Goal: Download file/media

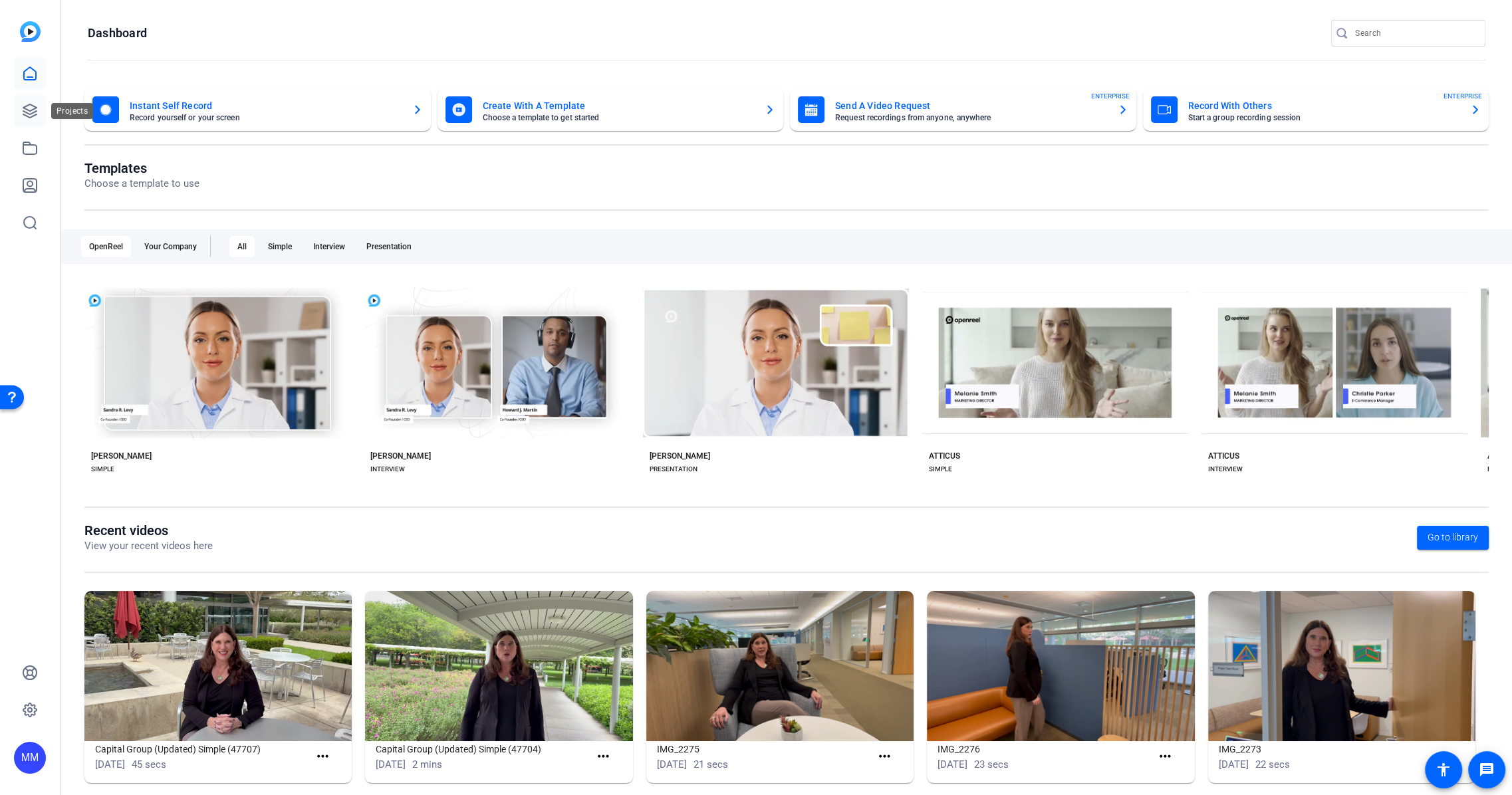
click at [29, 109] on icon at bounding box center [30, 111] width 16 height 16
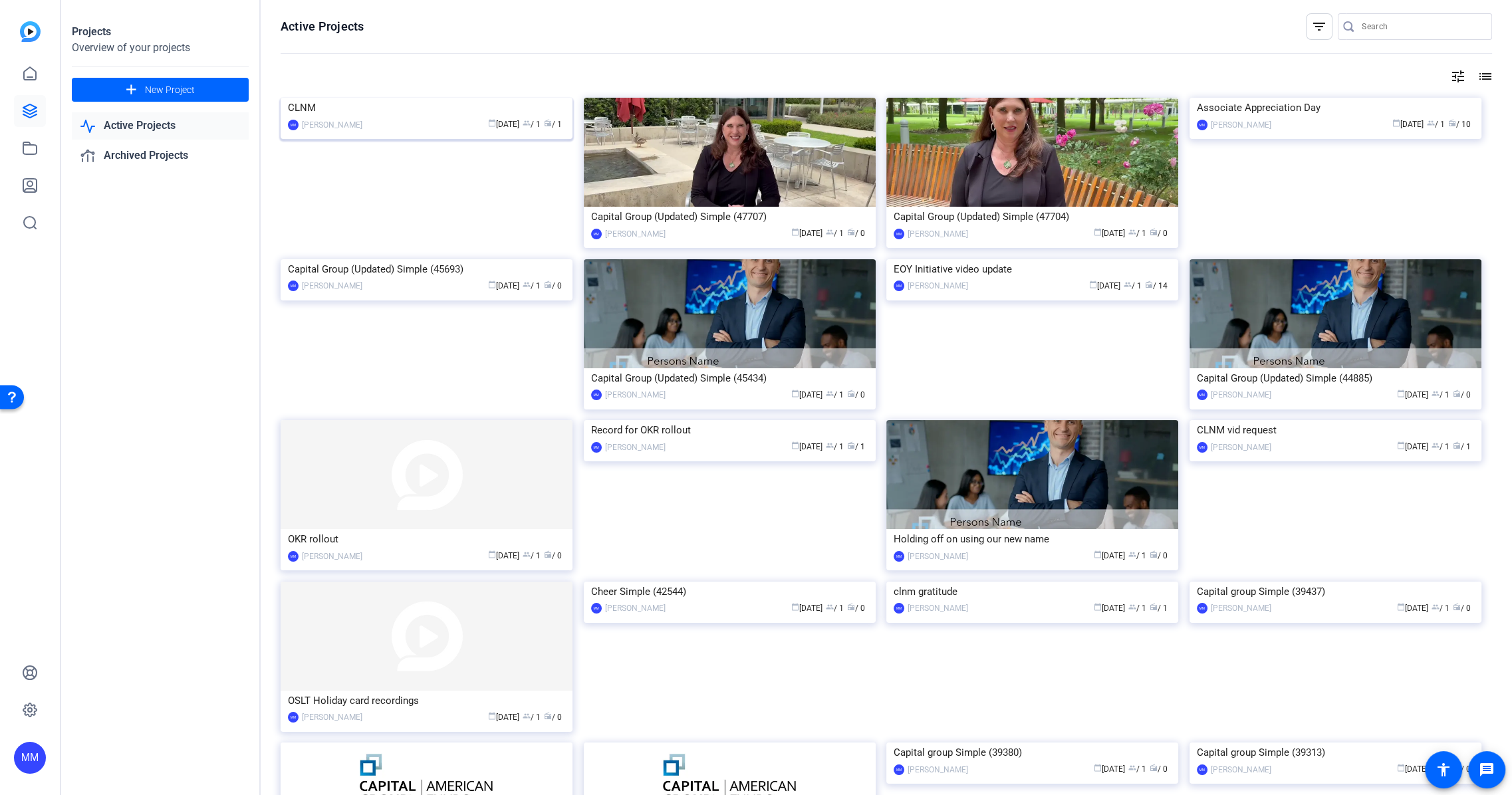
click at [450, 98] on img at bounding box center [427, 98] width 292 height 0
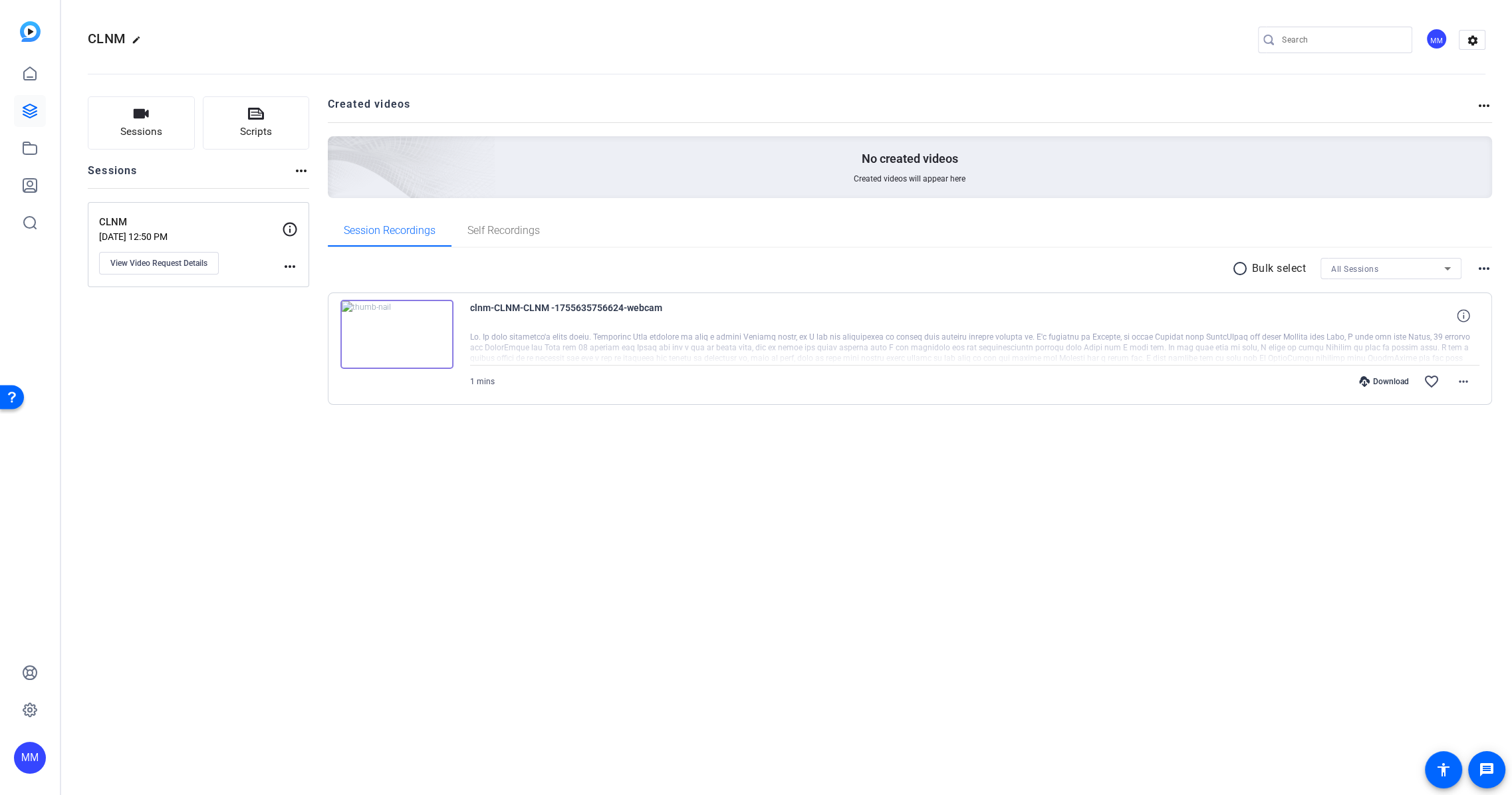
click at [397, 330] on img at bounding box center [396, 335] width 113 height 69
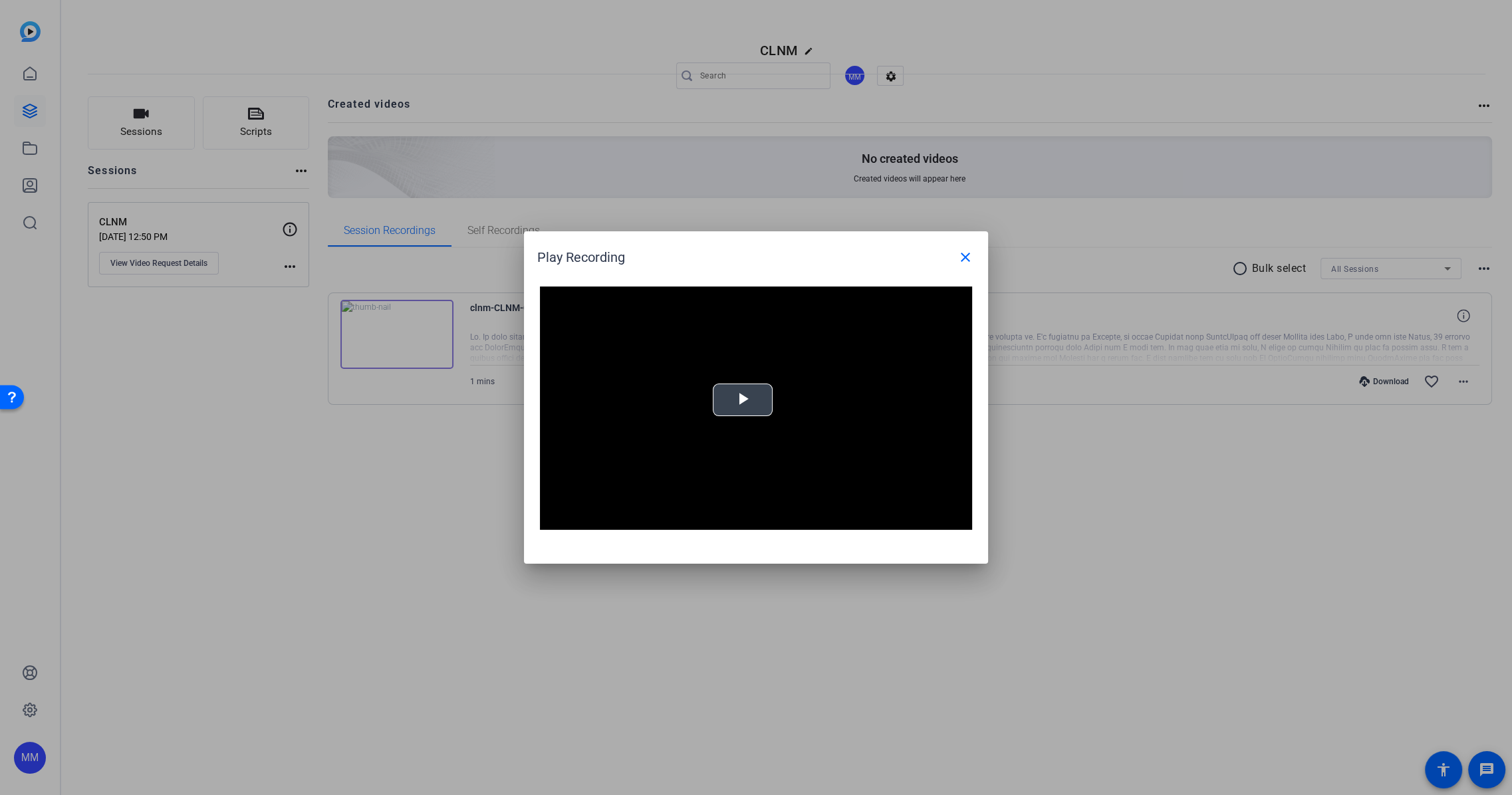
click at [742, 400] on span "Video Player" at bounding box center [742, 400] width 0 height 0
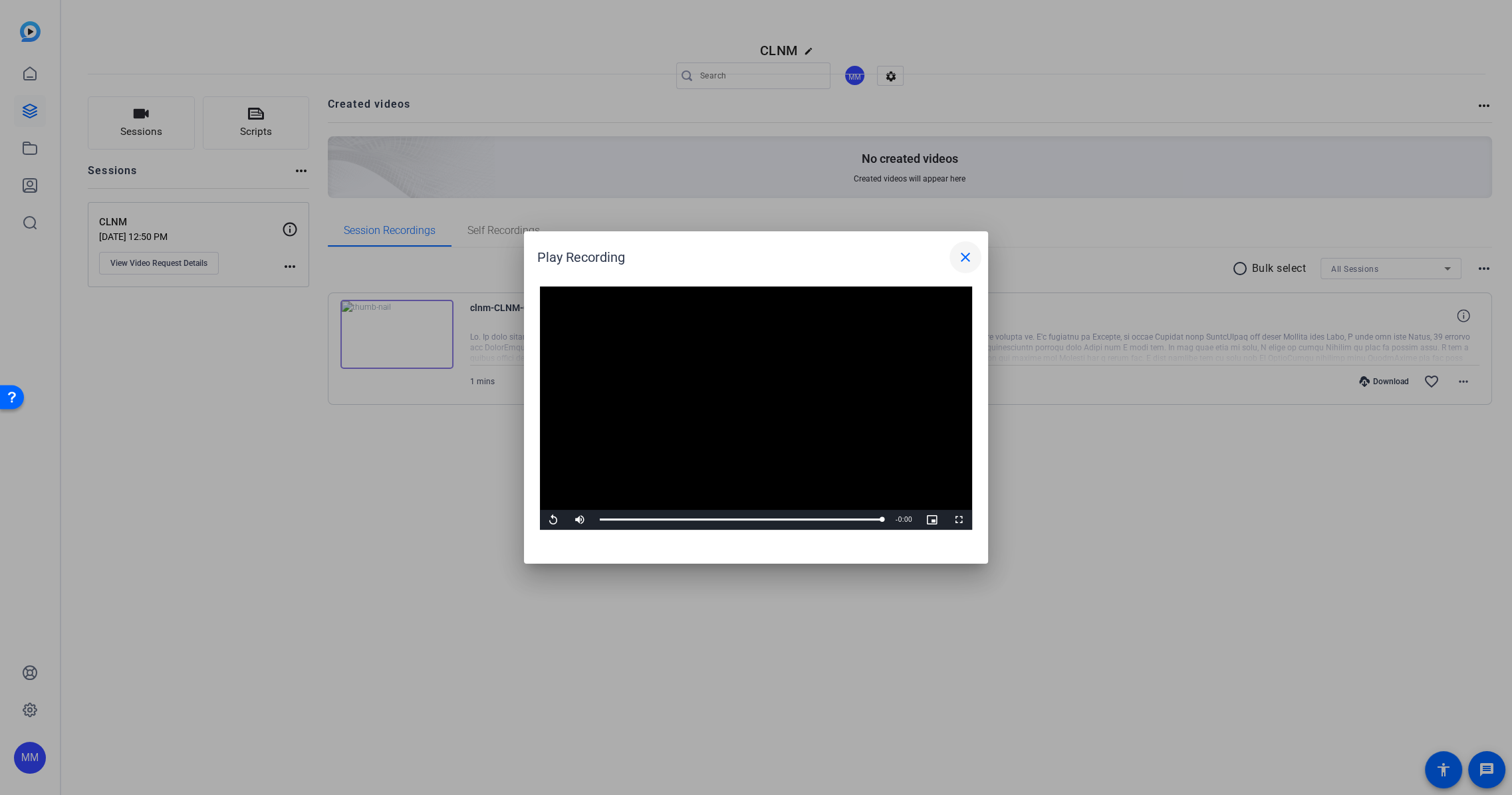
click at [965, 253] on mat-icon "close" at bounding box center [965, 257] width 16 height 16
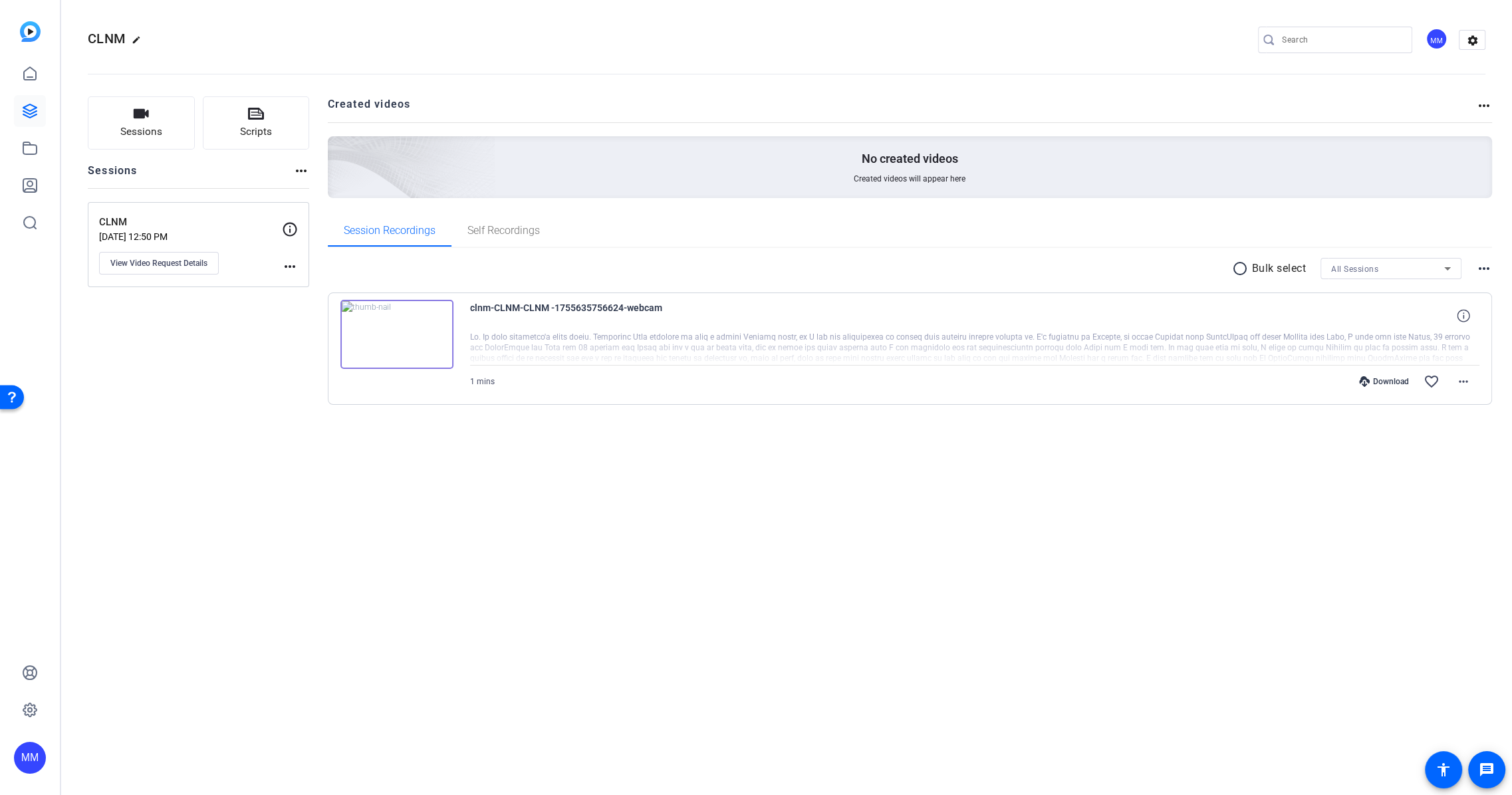
click at [1385, 377] on div "Download" at bounding box center [1383, 381] width 63 height 11
